Goal: Task Accomplishment & Management: Use online tool/utility

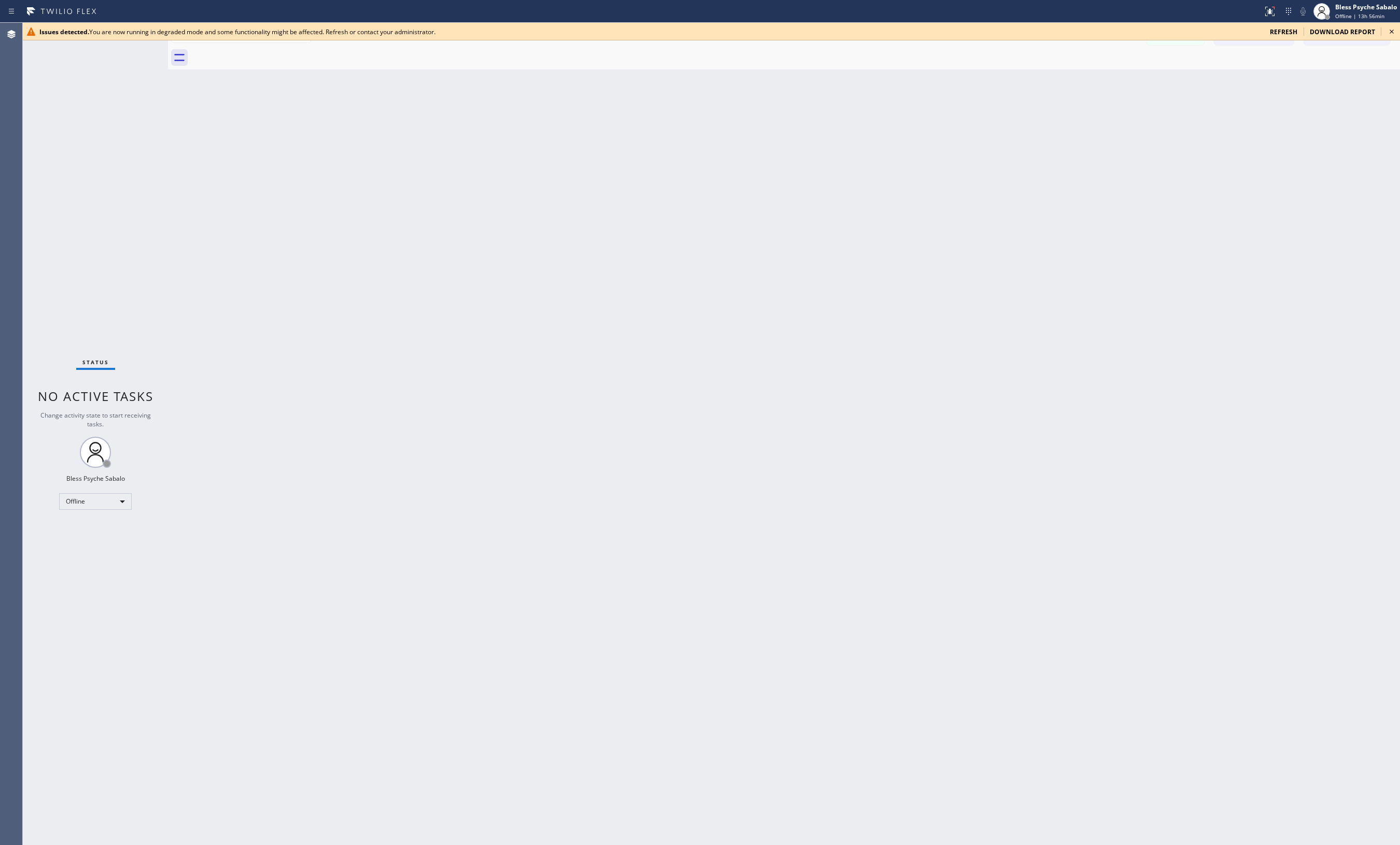
drag, startPoint x: 322, startPoint y: 179, endPoint x: 235, endPoint y: 52, distance: 153.9
click at [325, 166] on div "Back to Dashboard Change Sender ID Customers Technicians MM MR Mr [DATE] 01:23 …" at bounding box center [783, 434] width 1232 height 823
click at [435, 34] on span "refresh" at bounding box center [1284, 32] width 28 height 9
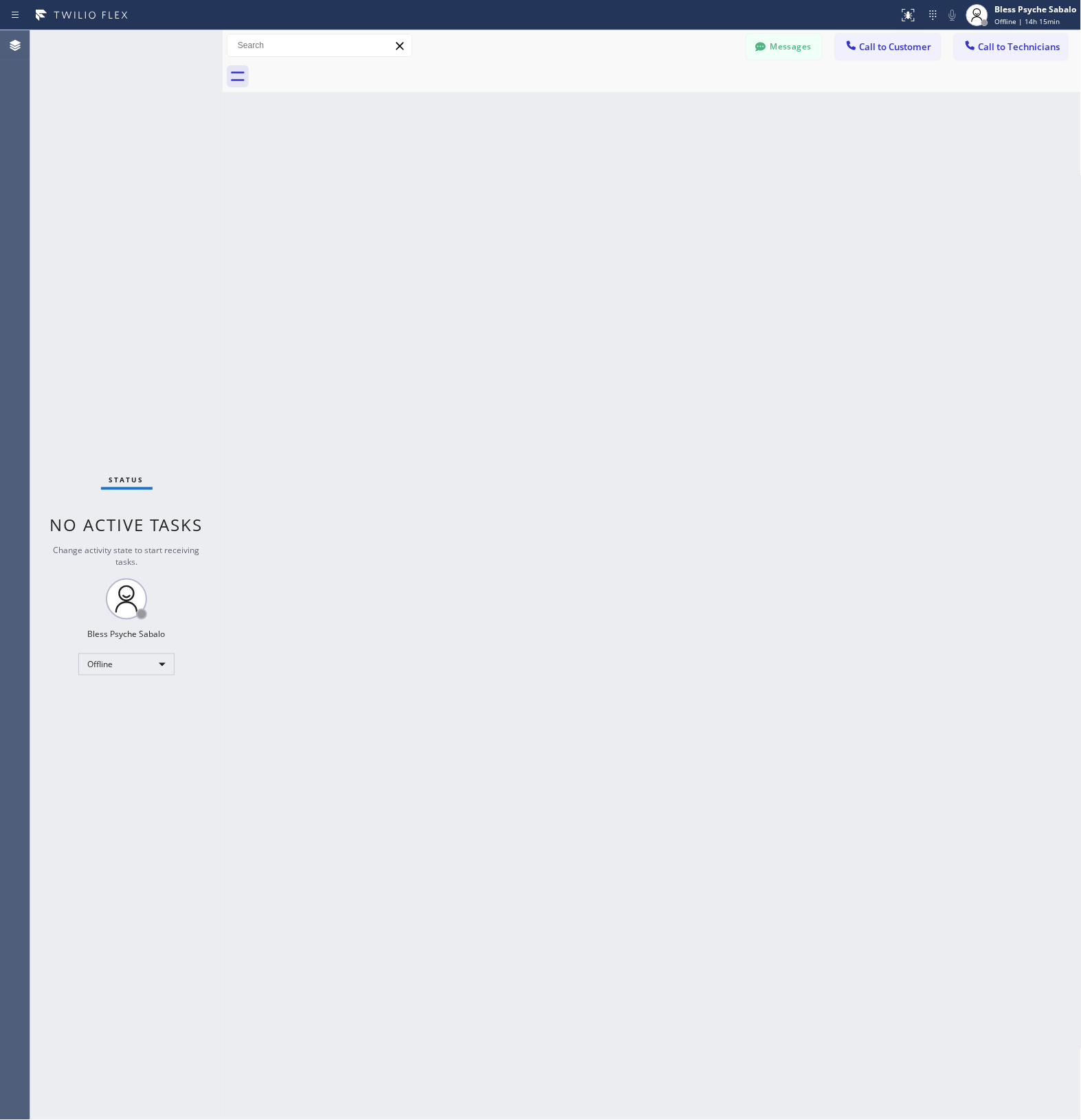
click at [568, 293] on div "Back to Dashboard Change Sender ID Customers Technicians MM MR Mr [DATE] 01:23 …" at bounding box center [652, 575] width 859 height 1090
drag, startPoint x: 464, startPoint y: 432, endPoint x: 477, endPoint y: 408, distance: 27.3
click at [462, 432] on div "Back to Dashboard Change Sender ID Customers Technicians MM MR Mr [DATE] 01:23 …" at bounding box center [652, 575] width 859 height 1090
drag, startPoint x: 185, startPoint y: 169, endPoint x: 245, endPoint y: 138, distance: 67.5
click at [189, 166] on div "Status No active tasks Change activity state to start receiving tasks. Bless Ps…" at bounding box center [126, 575] width 193 height 1090
